Goal: Information Seeking & Learning: Learn about a topic

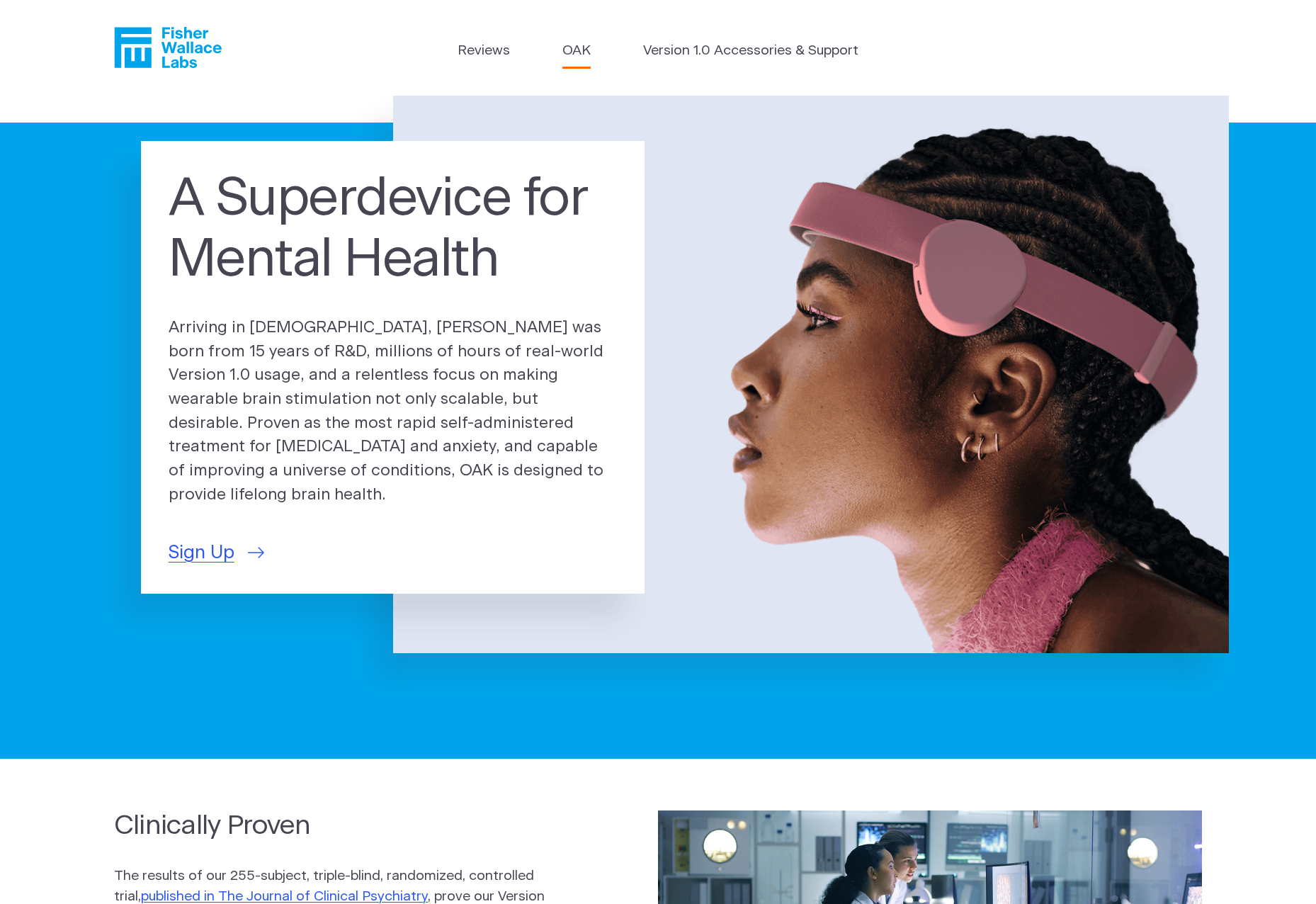
click at [581, 50] on link "OAK" at bounding box center [576, 51] width 28 height 20
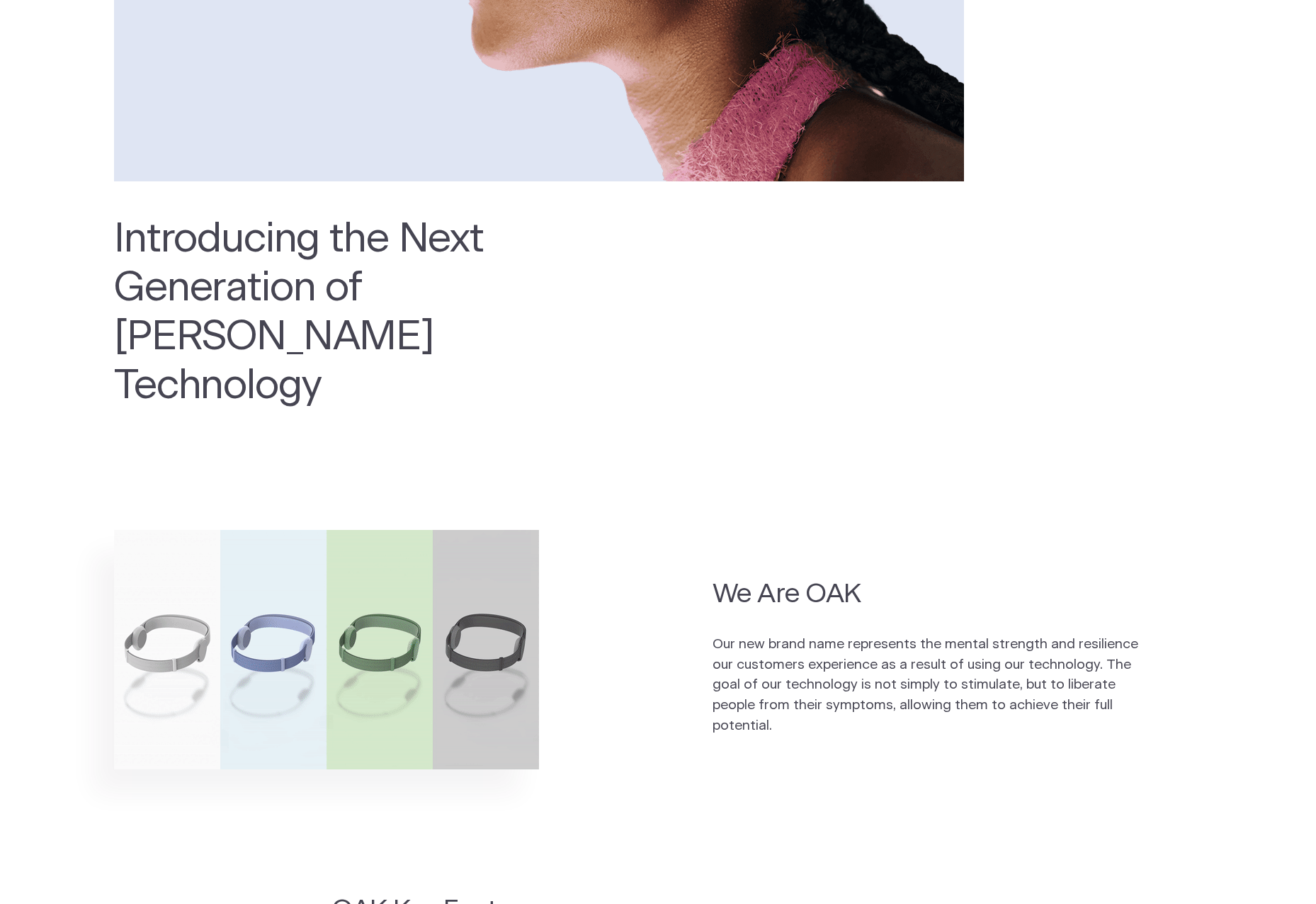
scroll to position [567, 0]
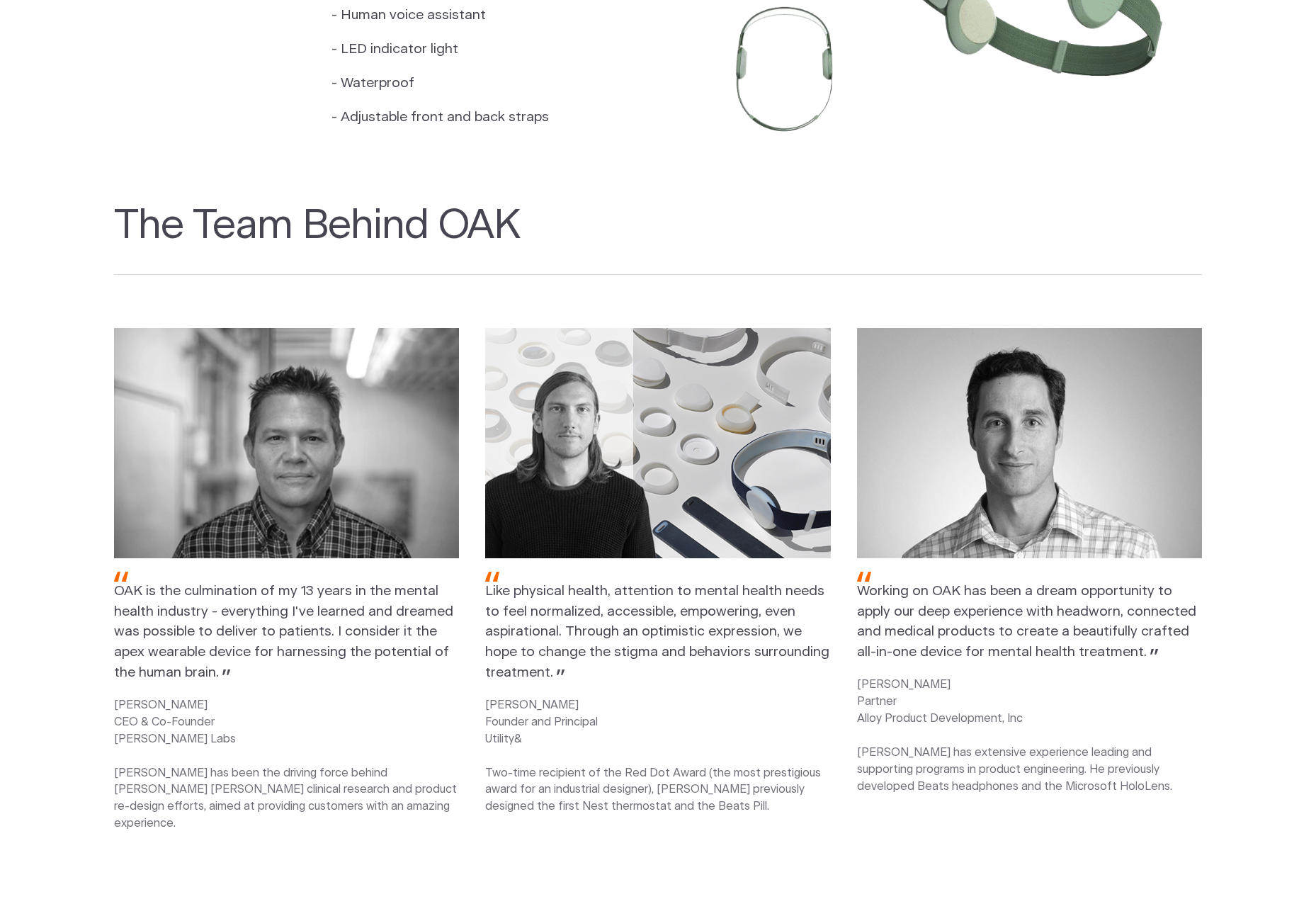
scroll to position [1984, 0]
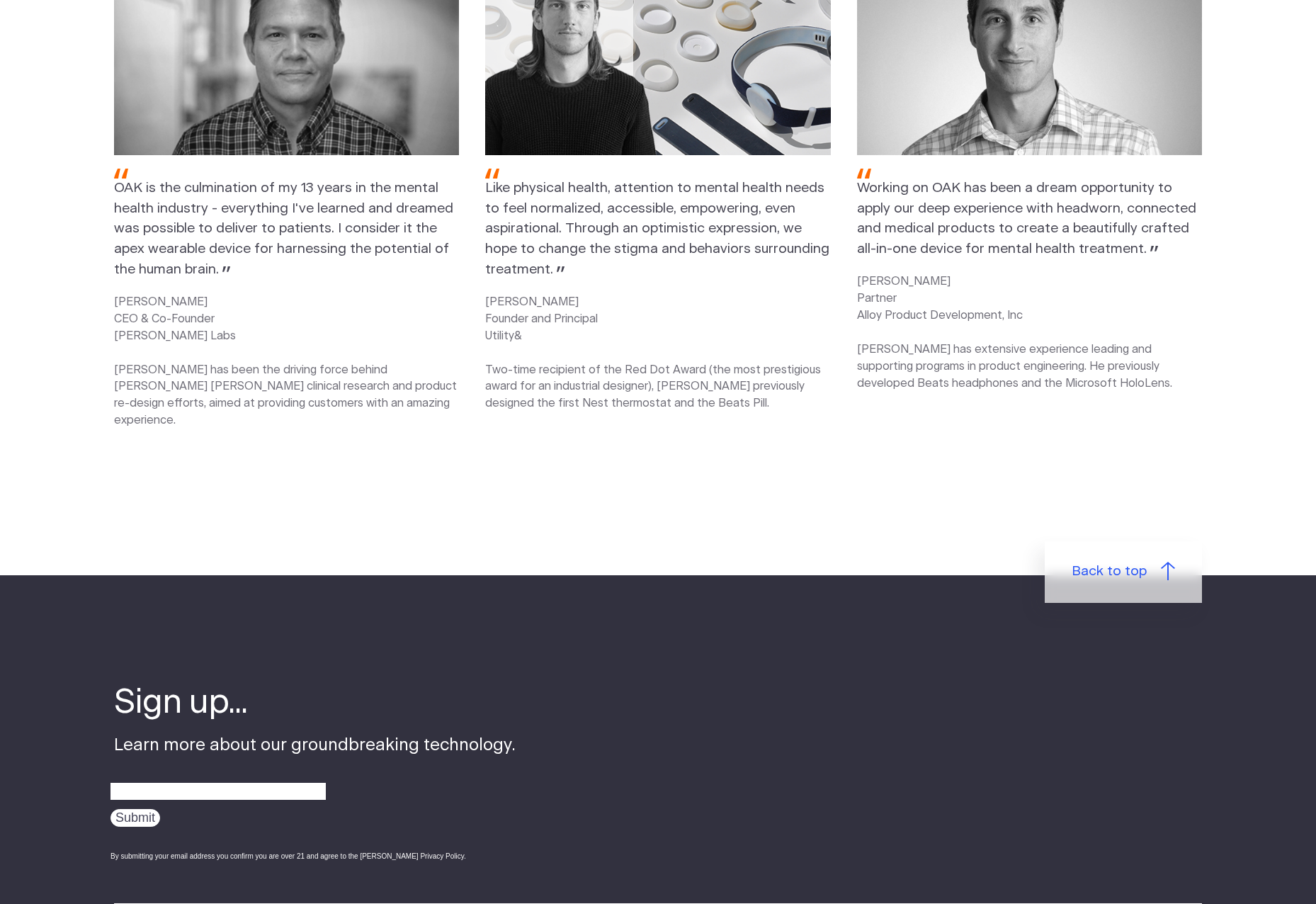
click at [1045, 477] on section "The Team Behind OAK OAK is the culmination of my 13 years in the mental health …" at bounding box center [658, 180] width 1316 height 790
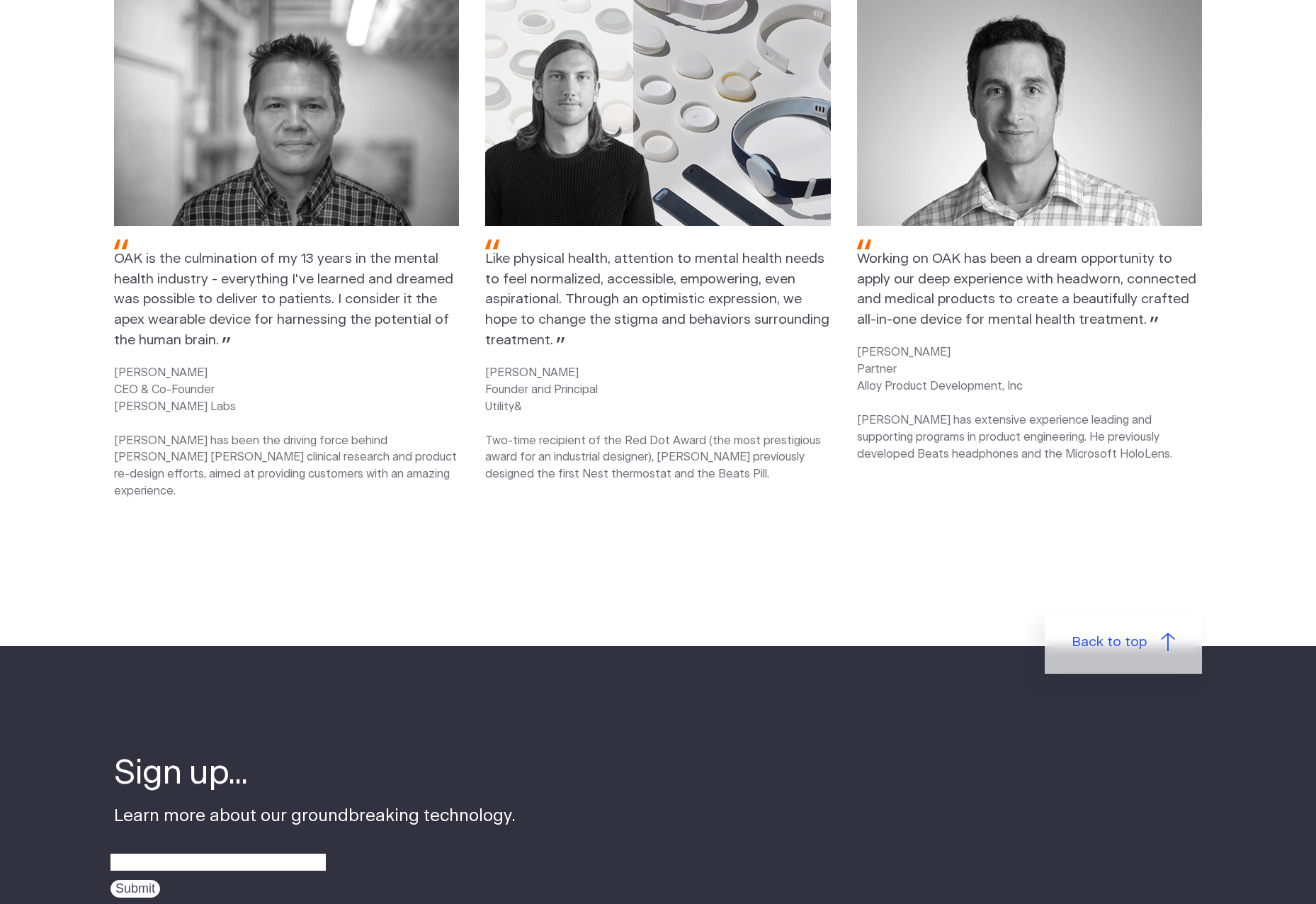
click at [1121, 522] on section "The Team Behind OAK OAK is the culmination of my 13 years in the mental health …" at bounding box center [658, 251] width 1316 height 790
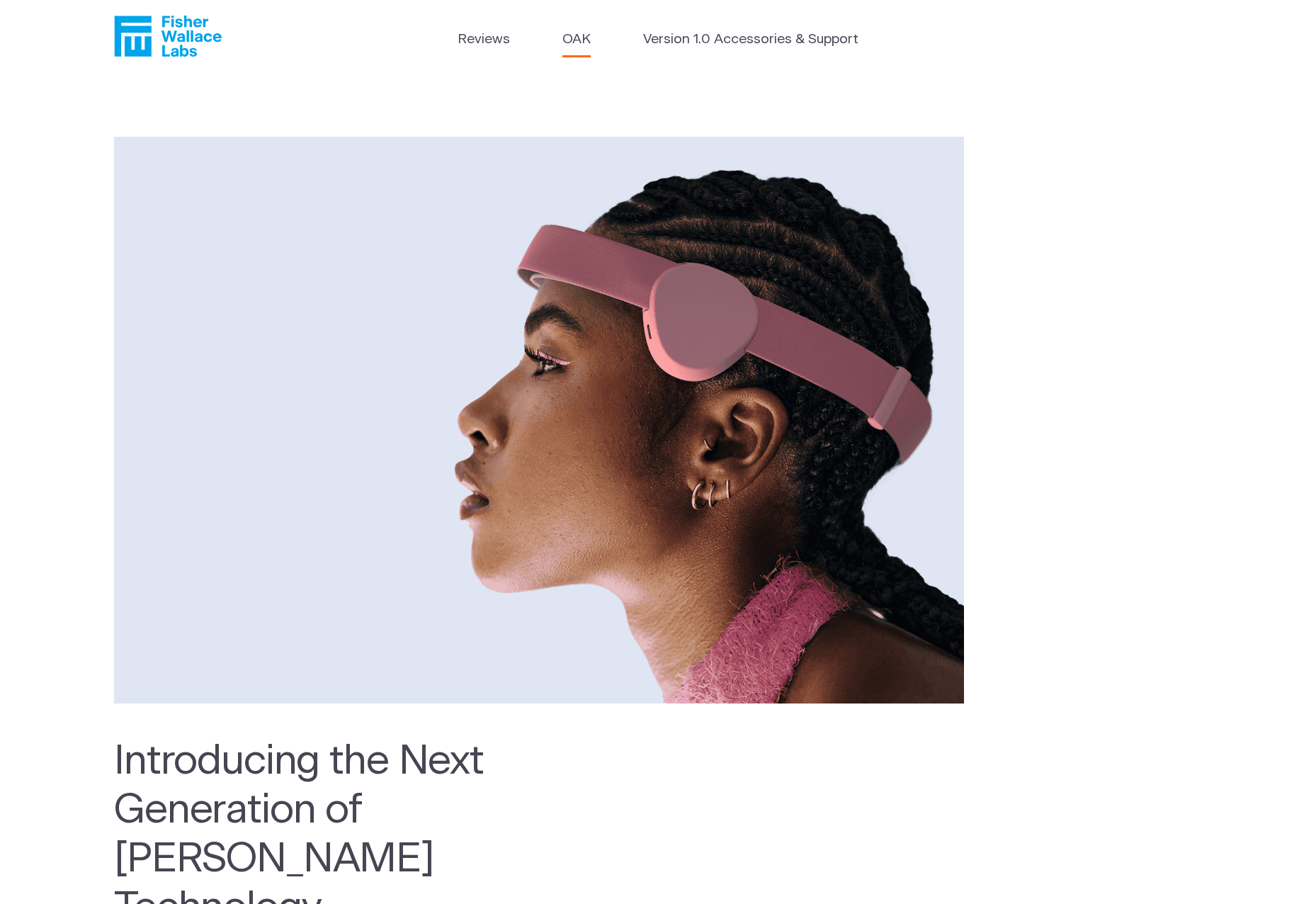
scroll to position [0, 0]
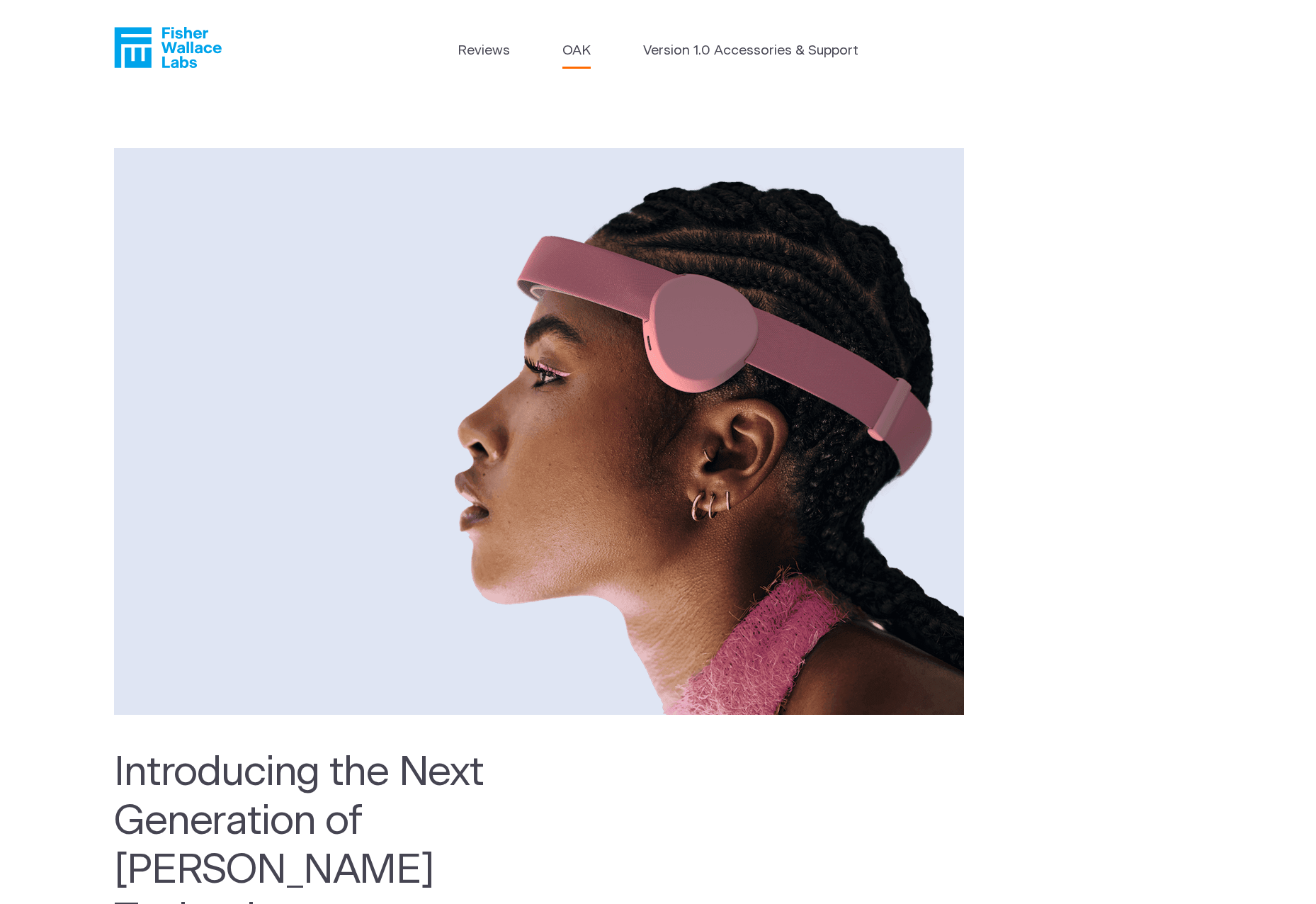
click at [155, 39] on icon "Fisher Wallace" at bounding box center [168, 48] width 108 height 41
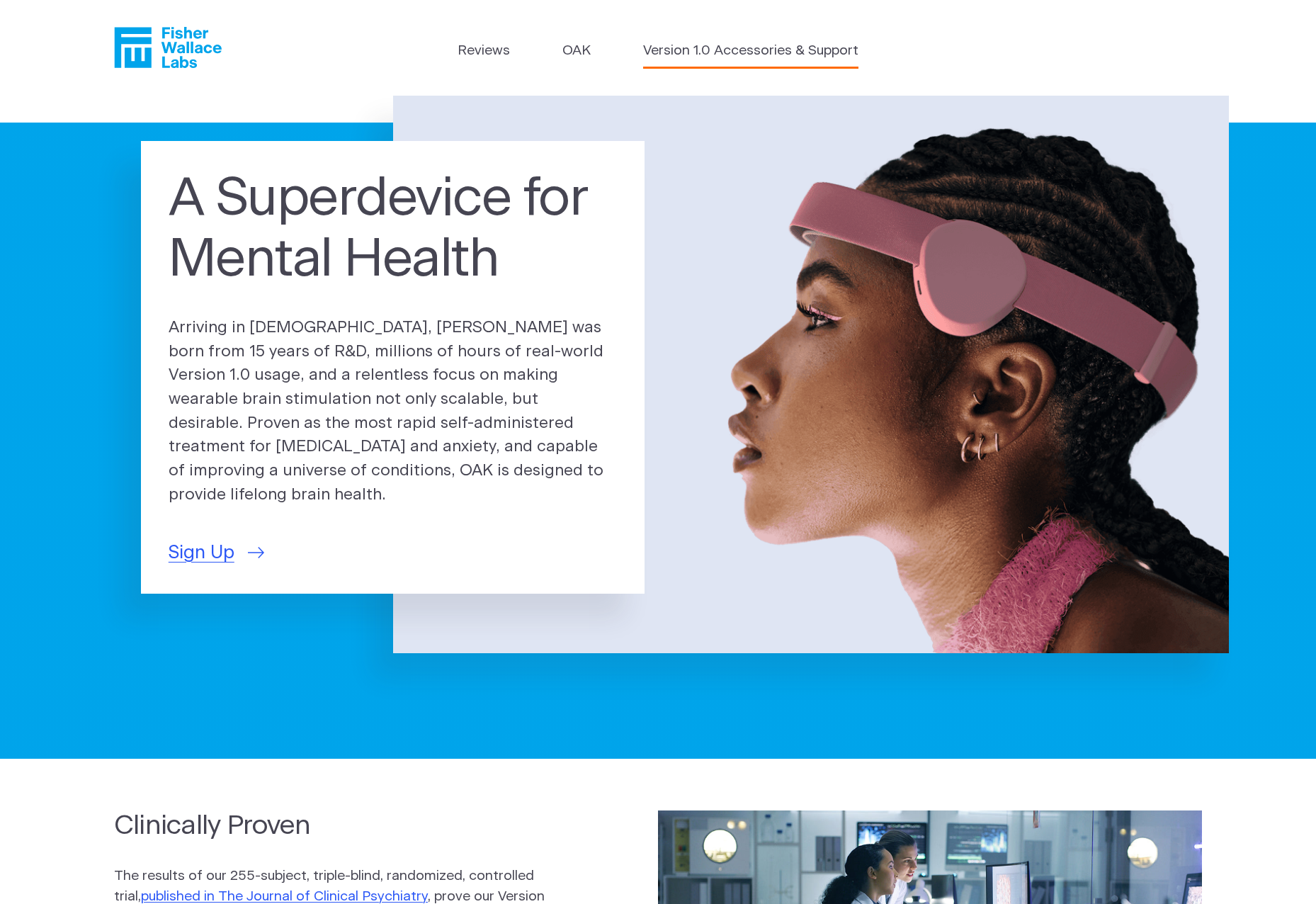
click at [825, 58] on link "Version 1.0 Accessories & Support" at bounding box center [751, 51] width 215 height 20
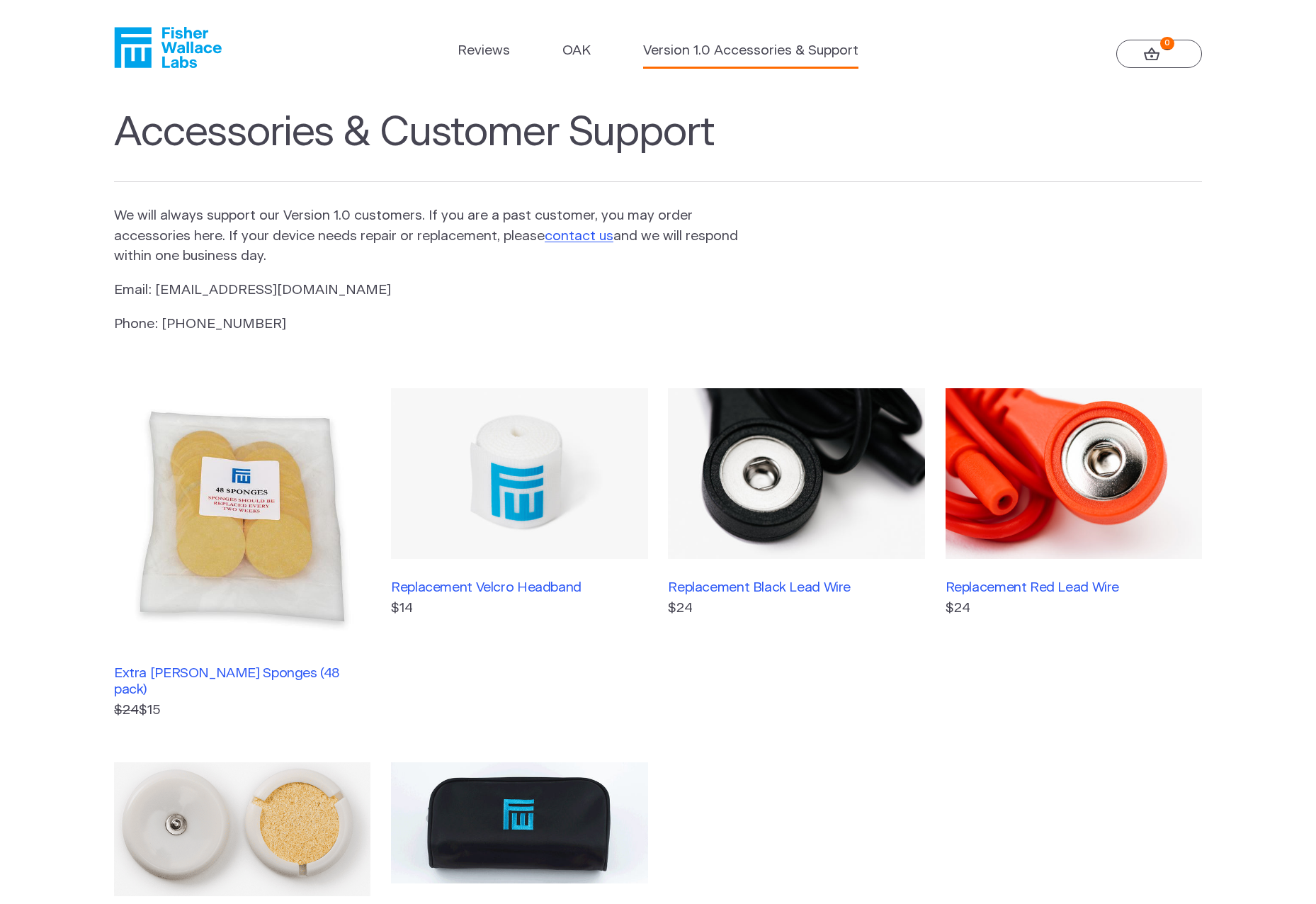
click at [1171, 54] on link "0" at bounding box center [1159, 53] width 86 height 28
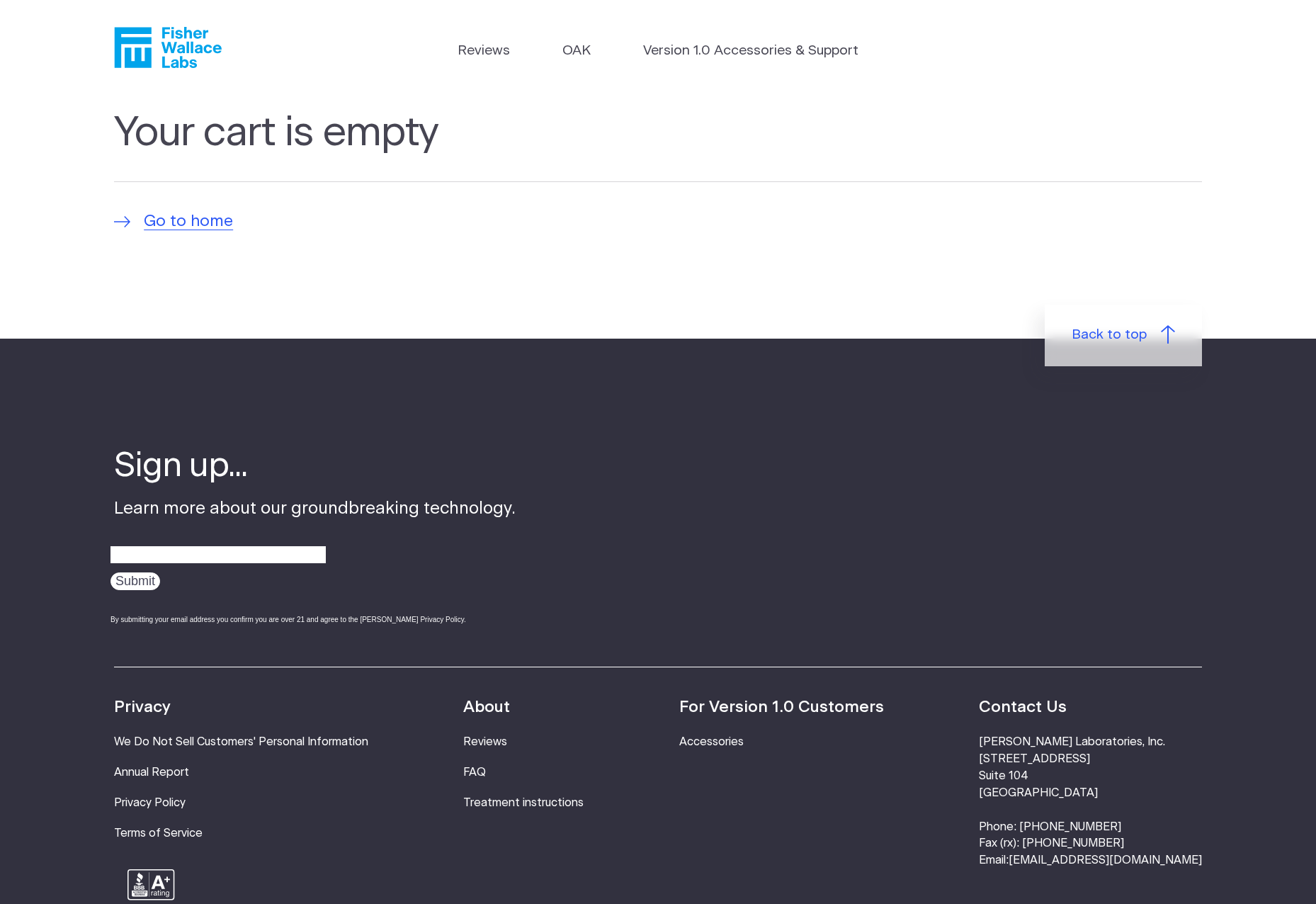
click at [219, 46] on icon "Fisher Wallace" at bounding box center [173, 48] width 97 height 41
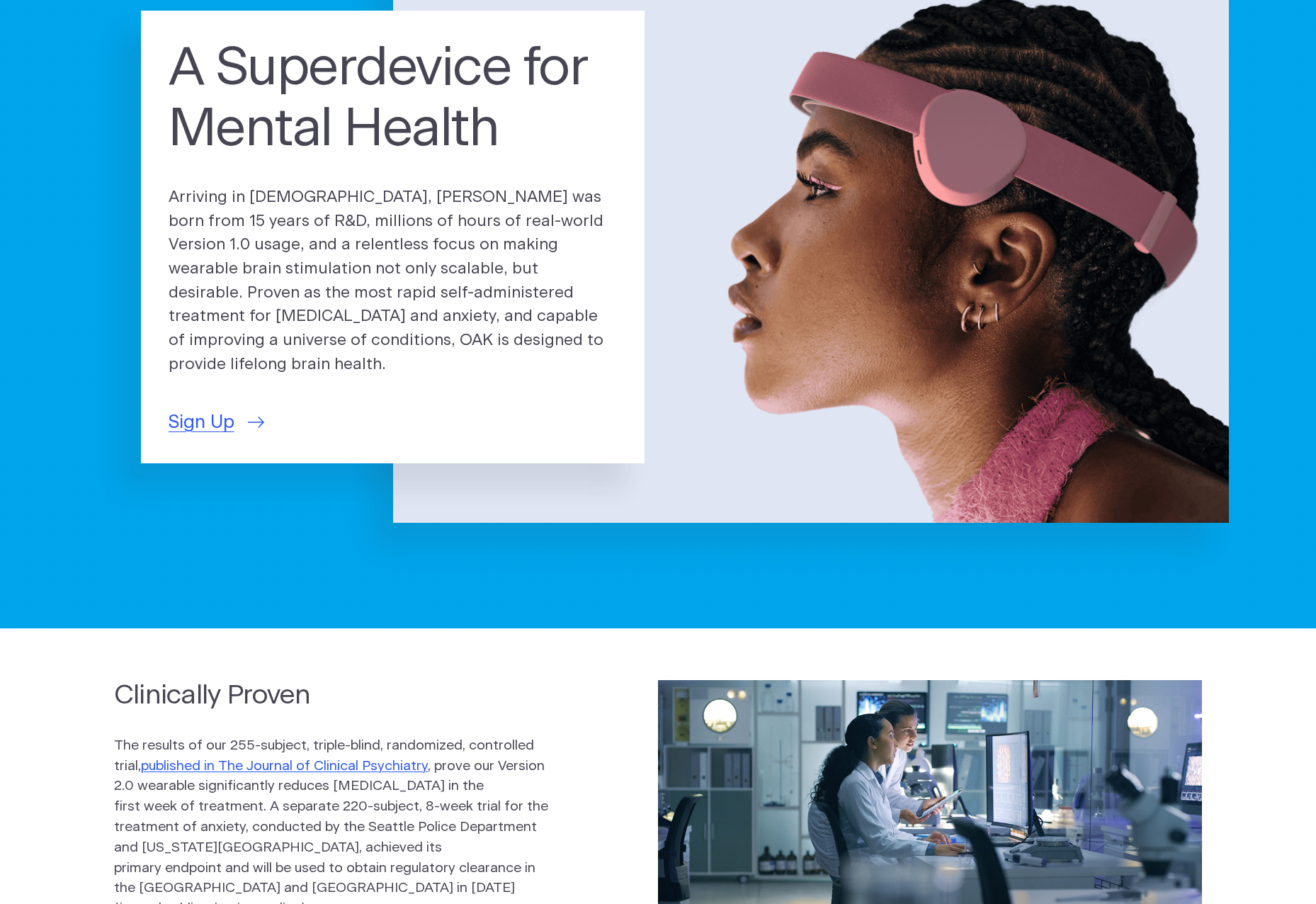
scroll to position [142, 0]
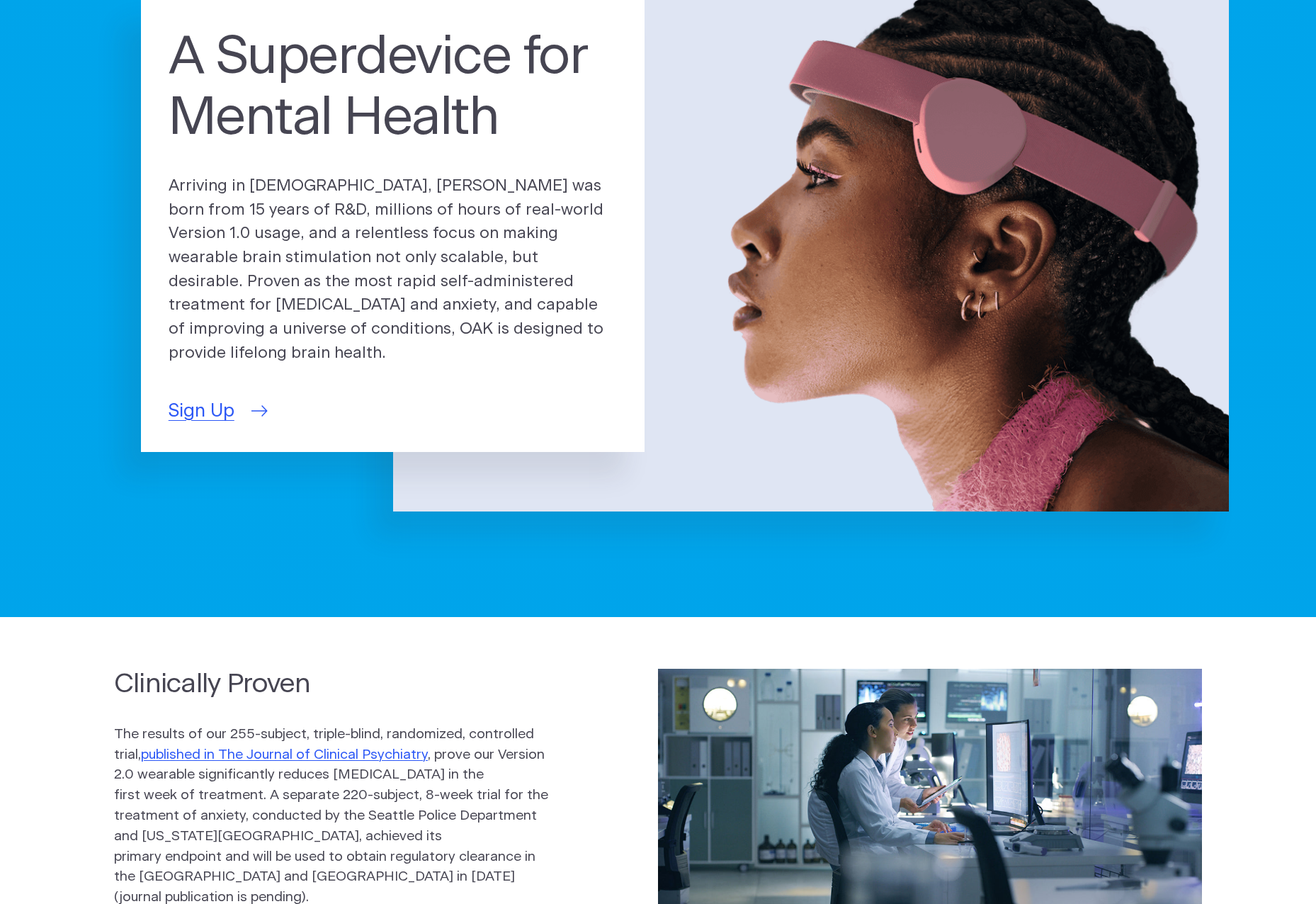
click at [198, 397] on span "Sign Up" at bounding box center [201, 411] width 66 height 27
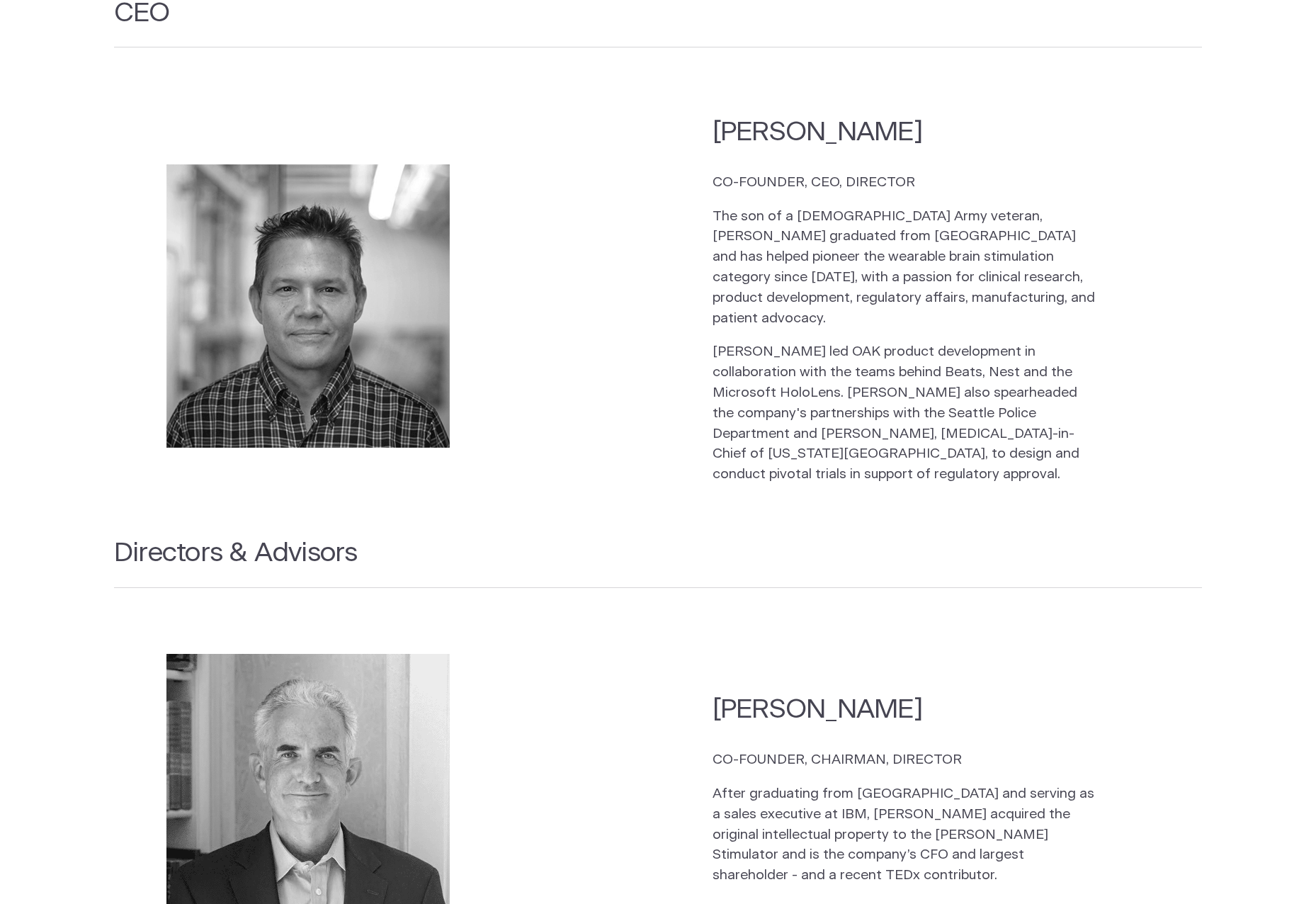
scroll to position [2054, 0]
